Goal: Information Seeking & Learning: Learn about a topic

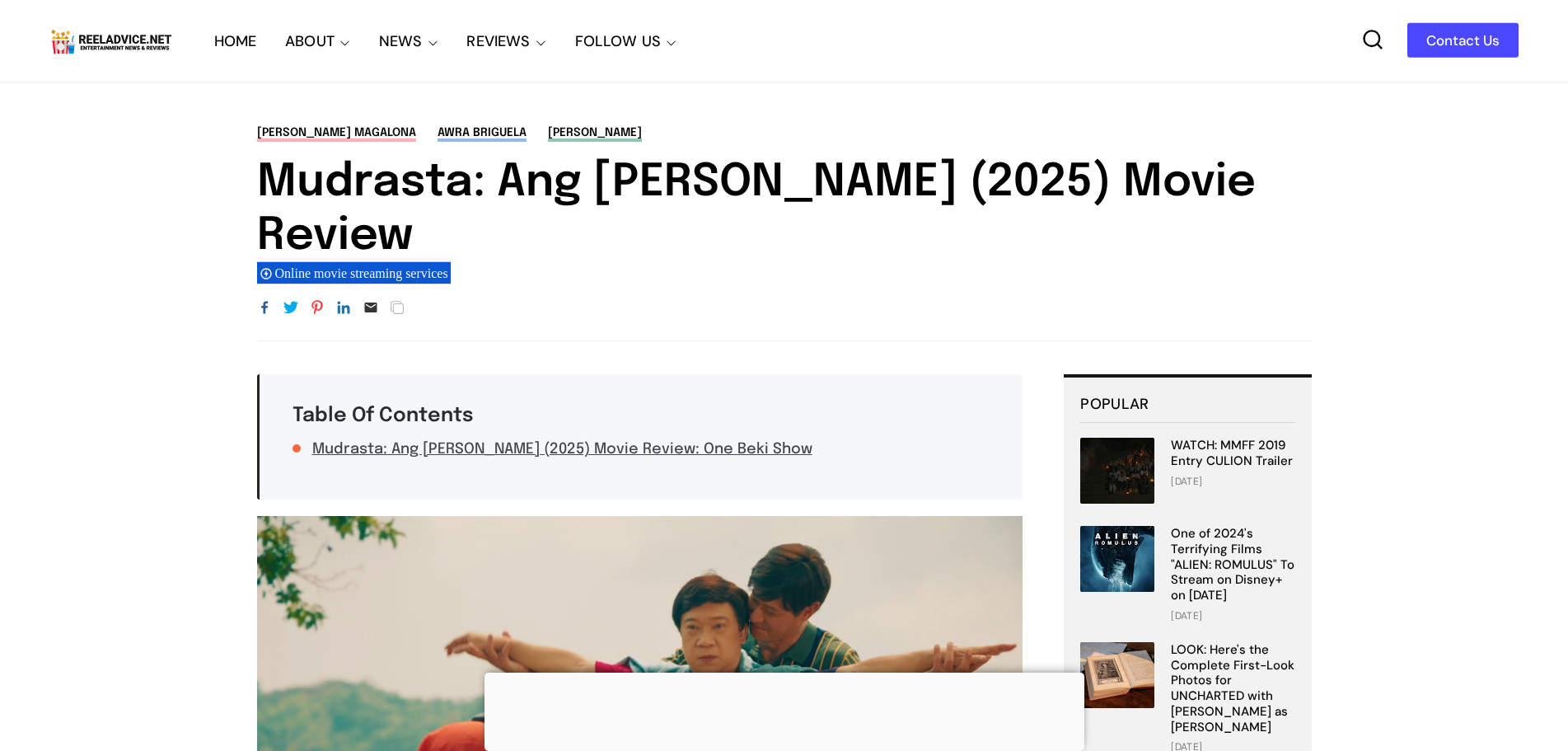
drag, startPoint x: 263, startPoint y: 43, endPoint x: 252, endPoint y: 44, distance: 11.0
drag, startPoint x: 252, startPoint y: 44, endPoint x: 237, endPoint y: 42, distance: 15.1
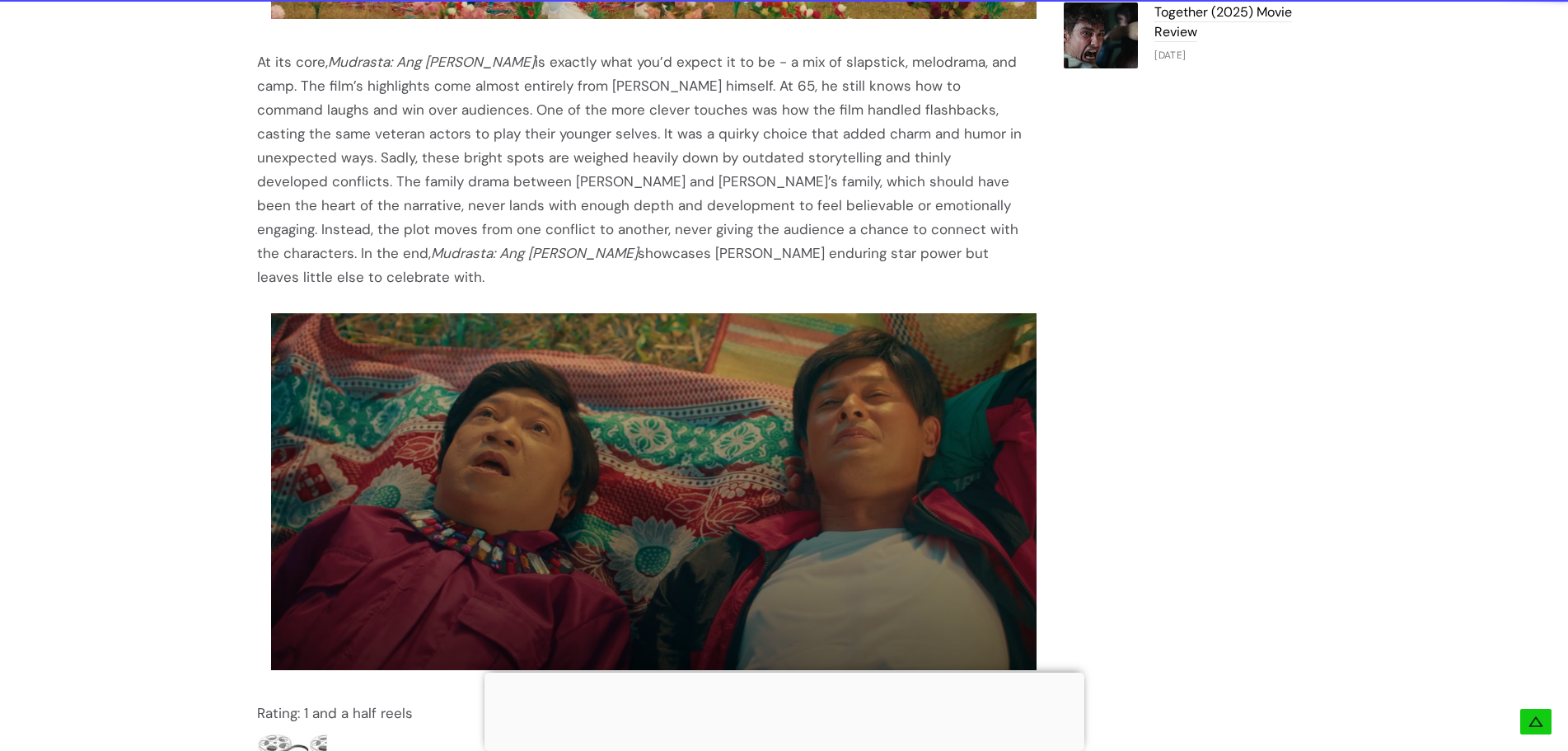
scroll to position [2472, 0]
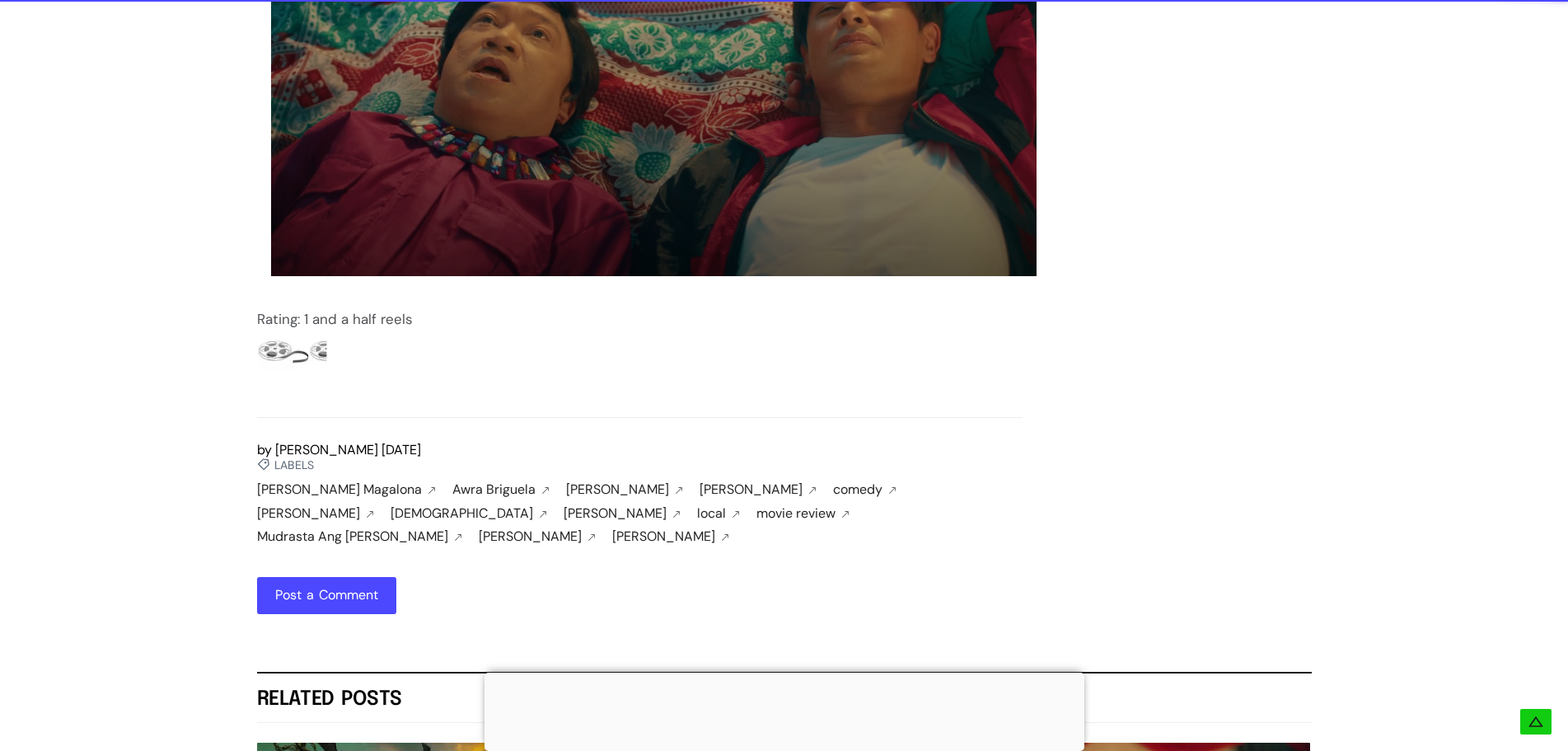
drag, startPoint x: 288, startPoint y: 198, endPoint x: 385, endPoint y: 411, distance: 234.0
drag, startPoint x: 345, startPoint y: 401, endPoint x: 387, endPoint y: 418, distance: 45.3
copy link "[PERSON_NAME]"
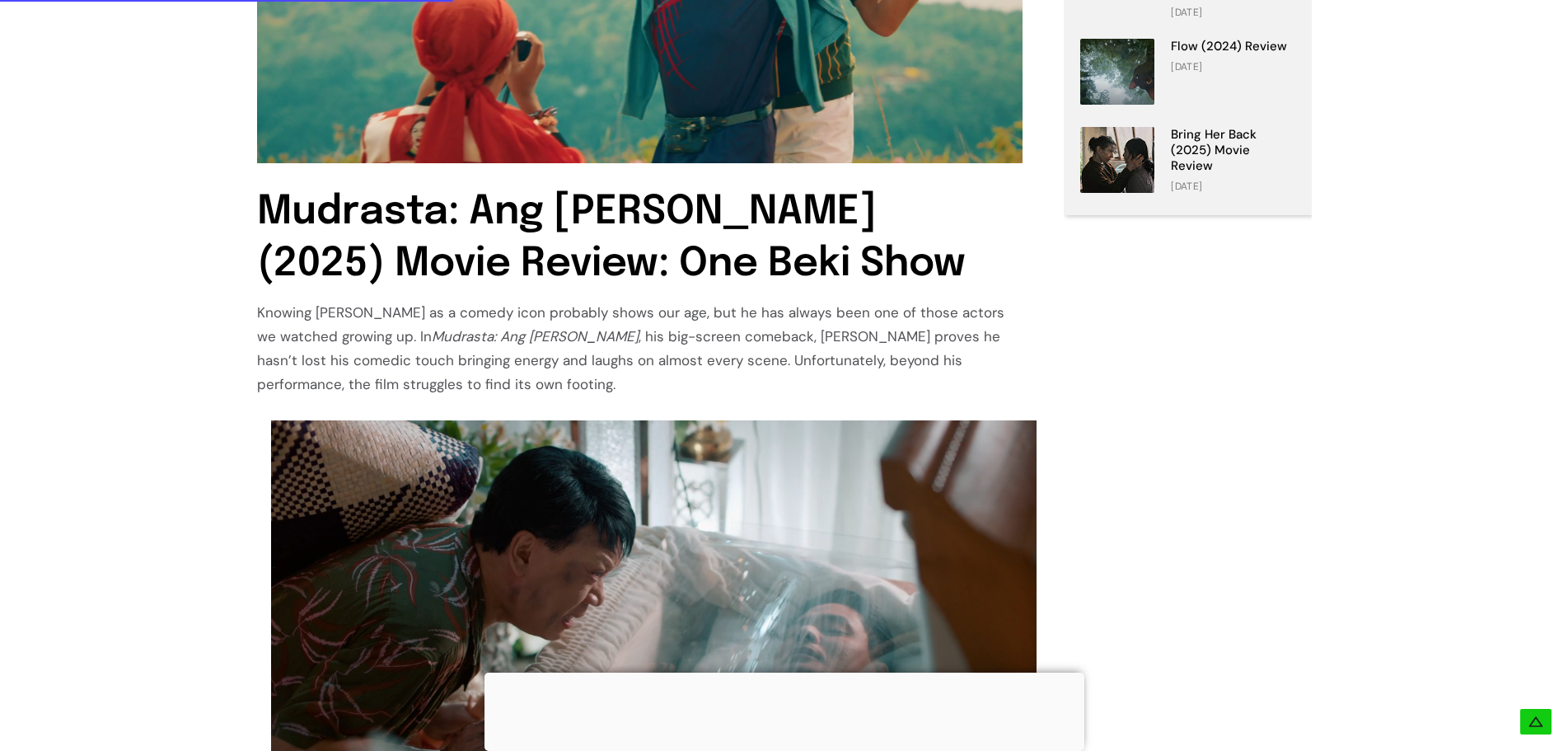
scroll to position [712, 0]
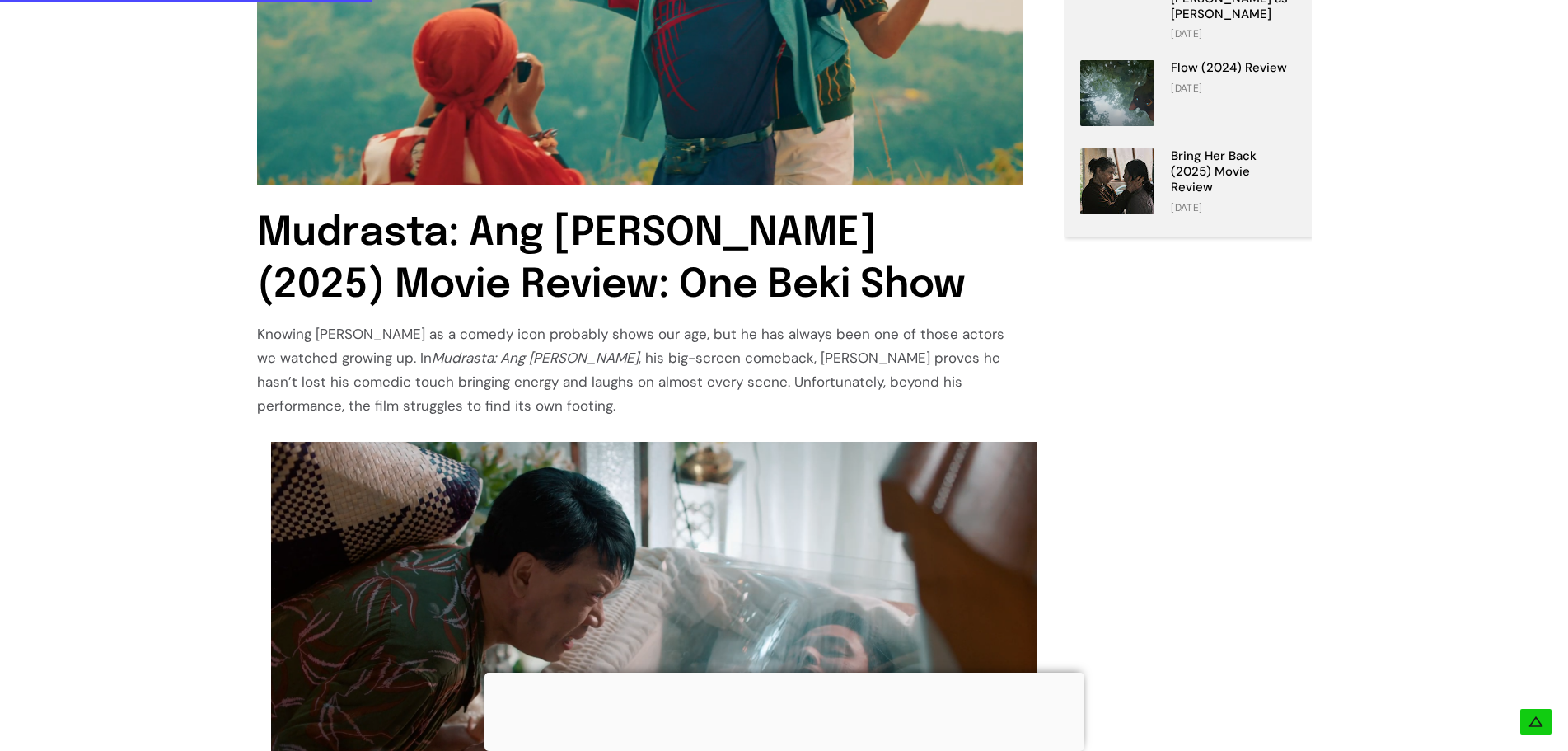
drag, startPoint x: 877, startPoint y: 445, endPoint x: 251, endPoint y: 287, distance: 645.6
copy div "Loremip Dolorsit Ametcon ad e seddoe temp incididu utlab etd mag, ali en adm ve…"
